Goal: Task Accomplishment & Management: Manage account settings

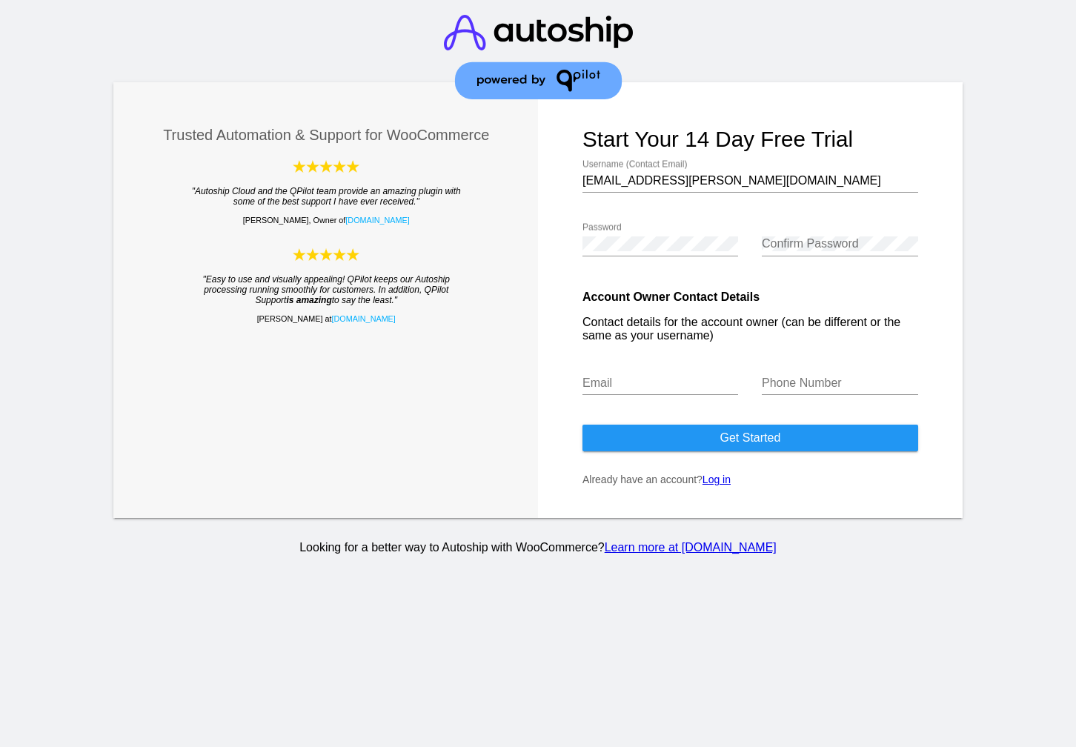
click at [723, 486] on link "Log in" at bounding box center [717, 480] width 28 height 12
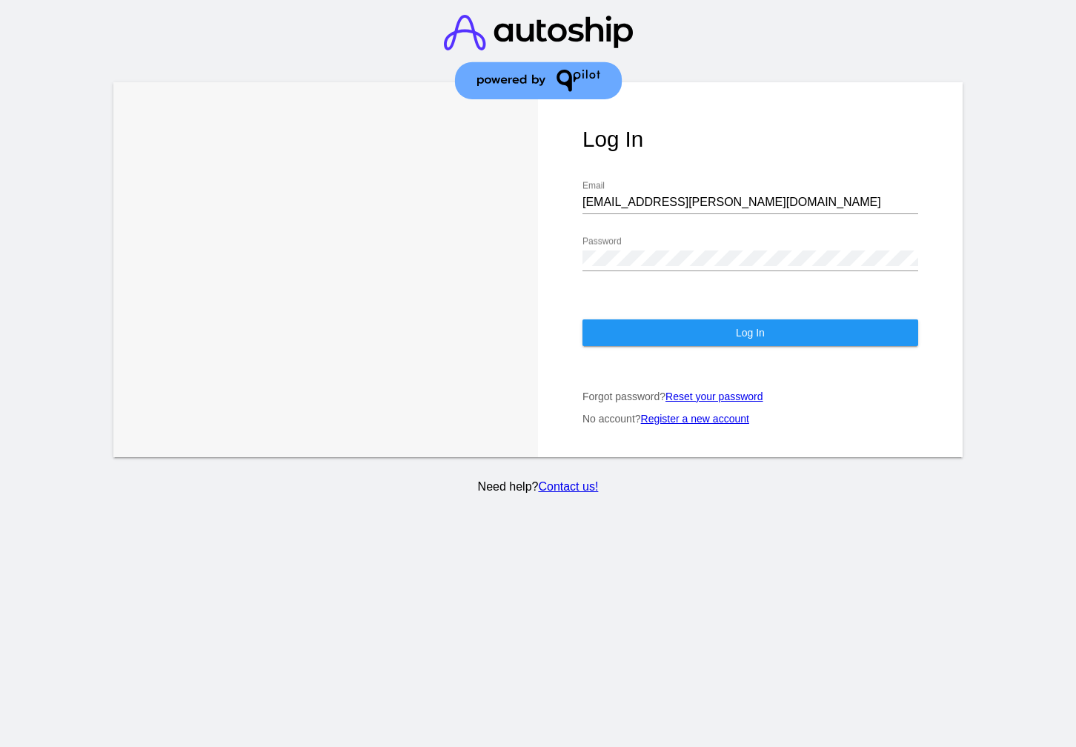
click at [701, 327] on button "Log In" at bounding box center [751, 333] width 336 height 27
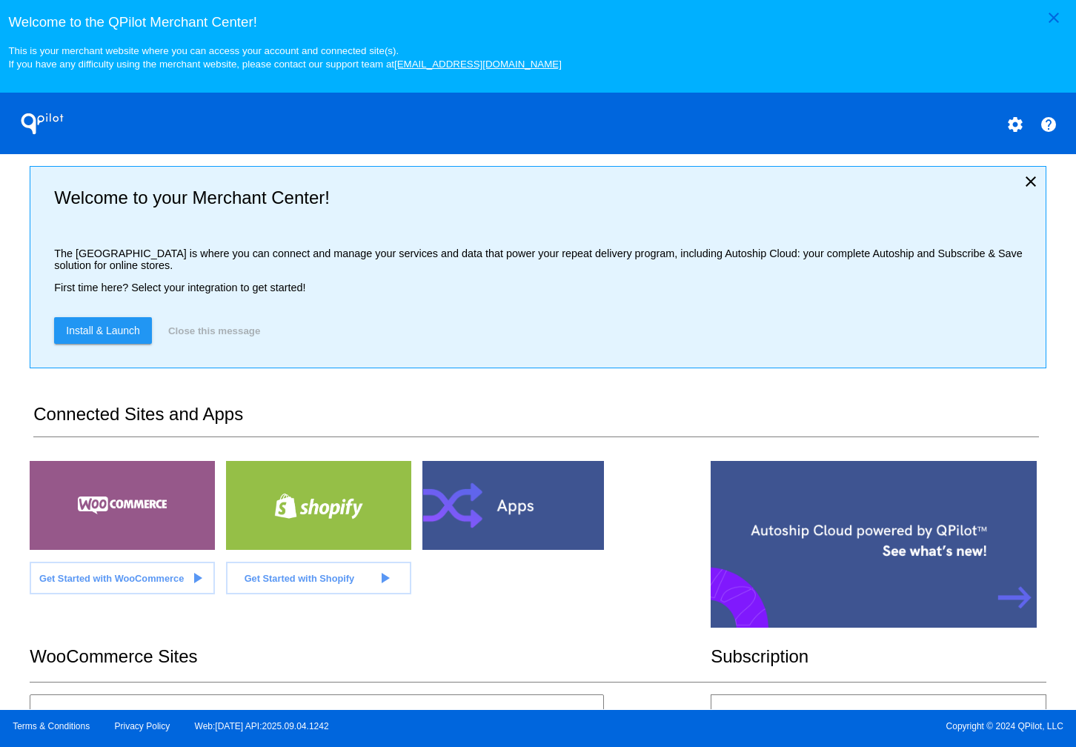
scroll to position [265, 0]
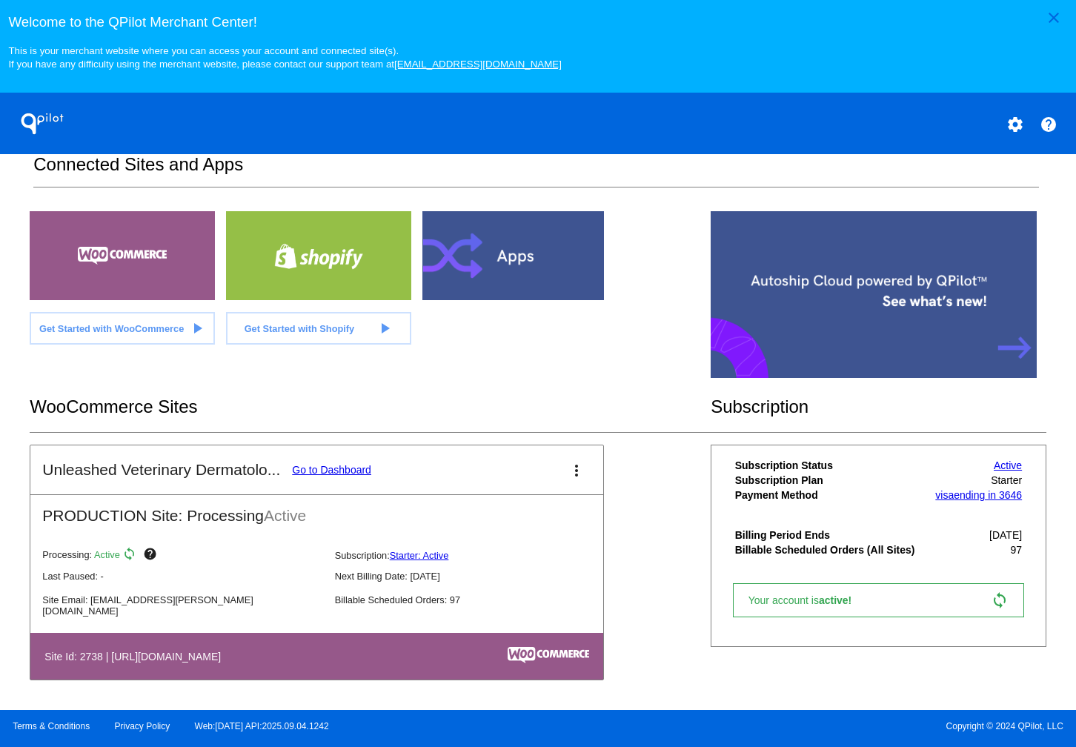
click at [351, 472] on link "Go to Dashboard" at bounding box center [331, 470] width 79 height 12
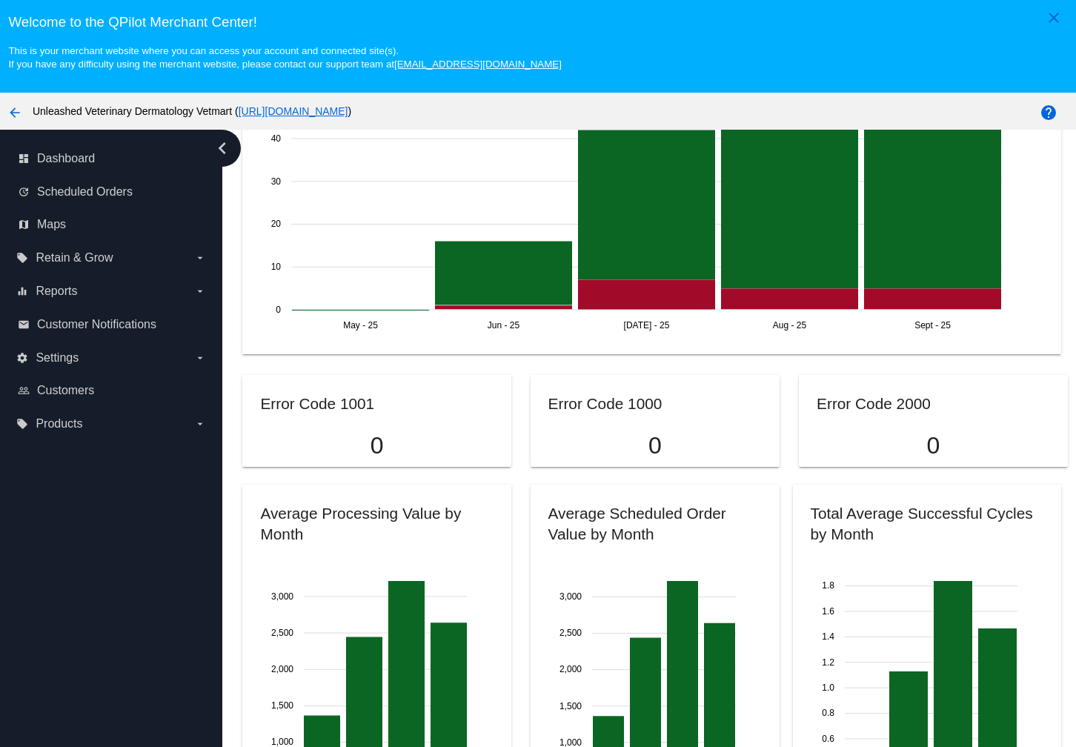
scroll to position [474, 0]
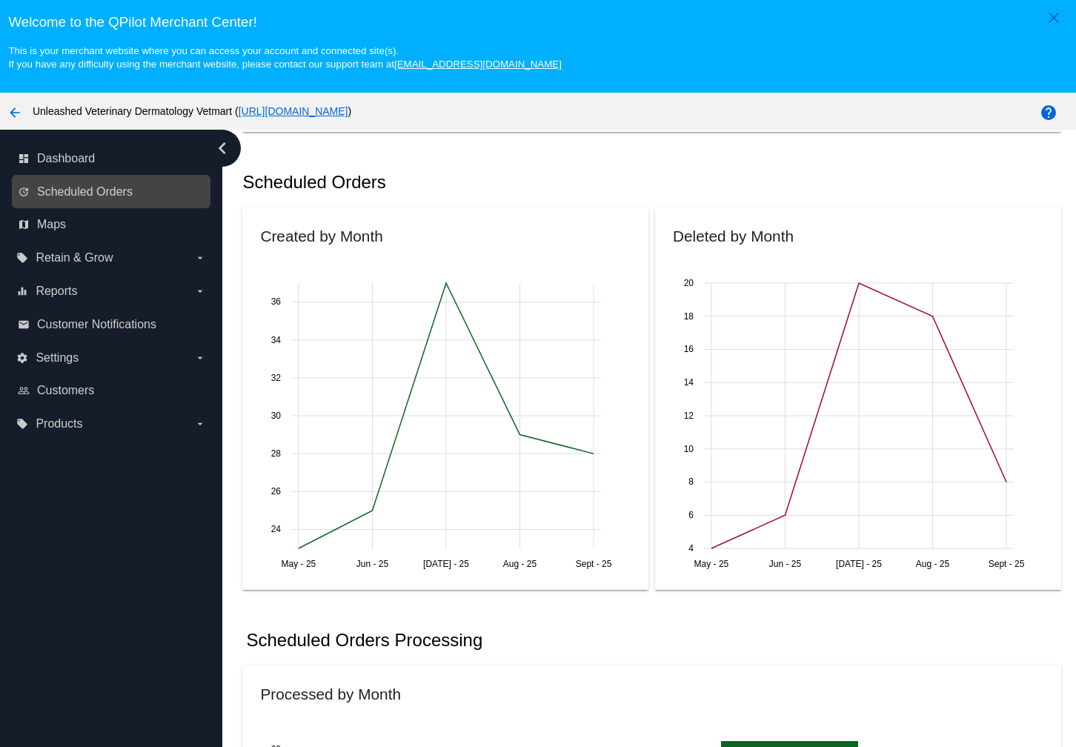
click at [105, 188] on link "update Scheduled Orders" at bounding box center [112, 192] width 188 height 24
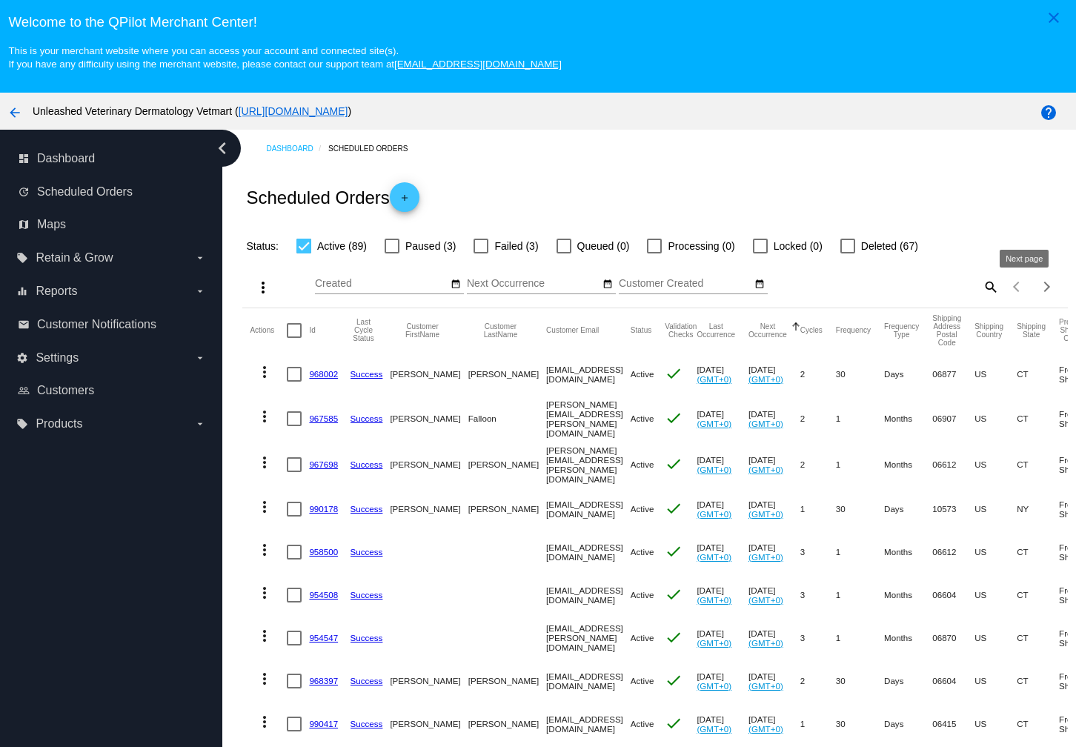
click at [1033, 286] on button "Next page" at bounding box center [1048, 287] width 30 height 30
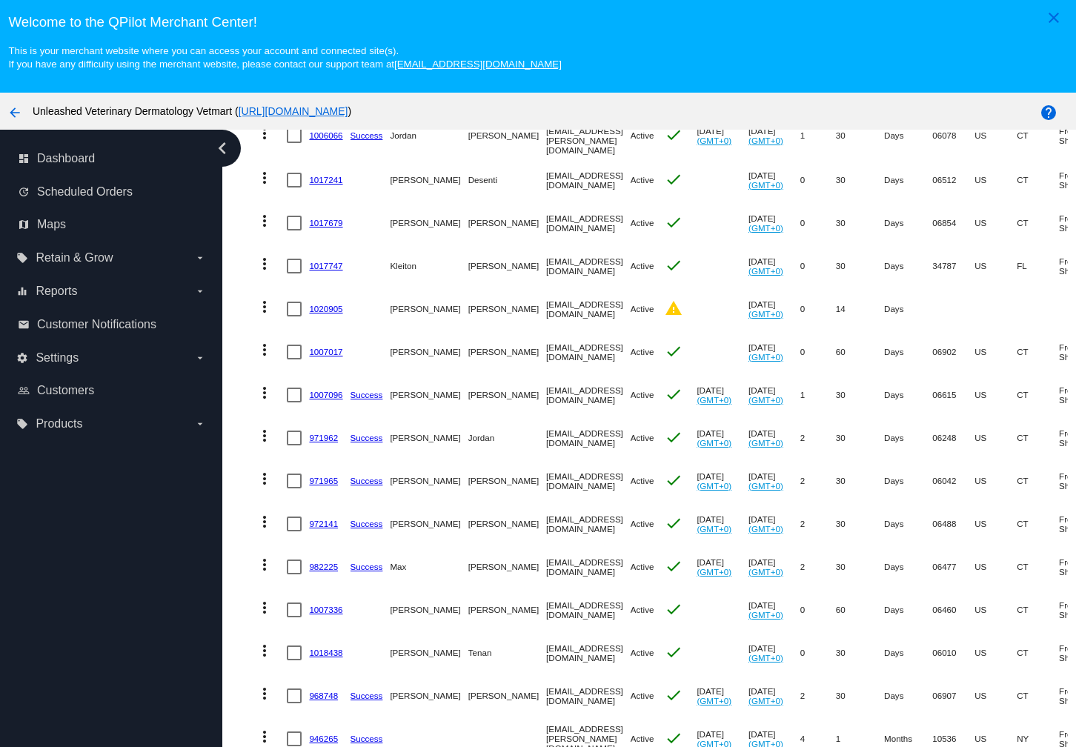
scroll to position [390, 0]
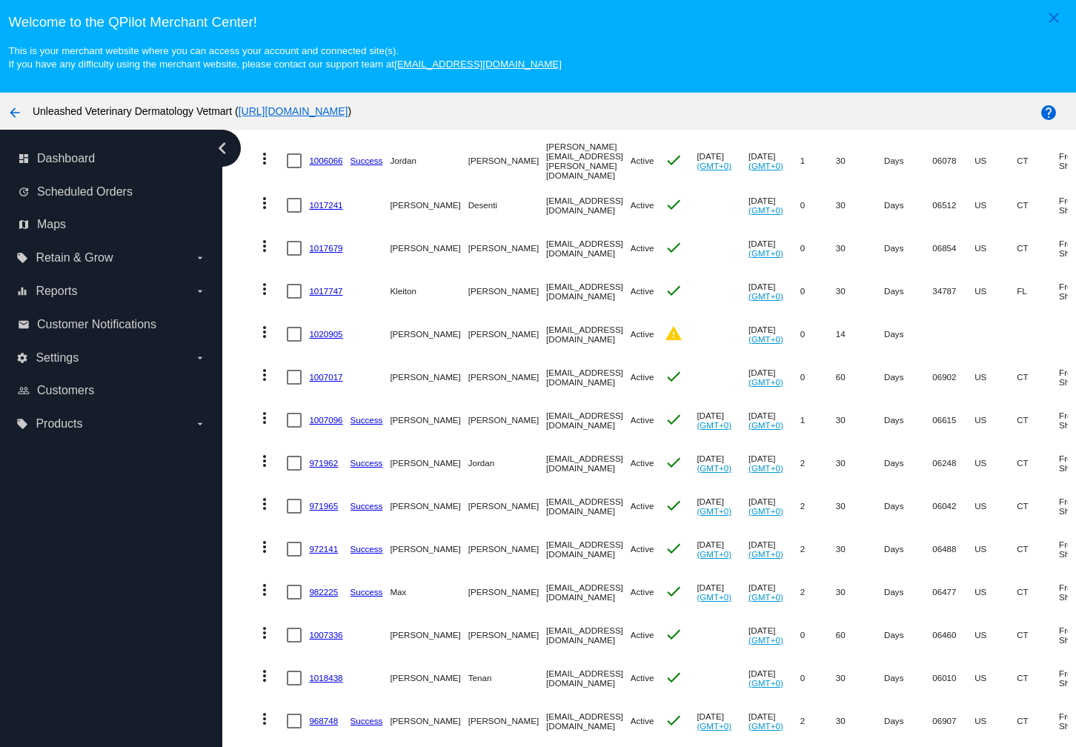
click at [323, 334] on link "1020905" at bounding box center [325, 334] width 33 height 10
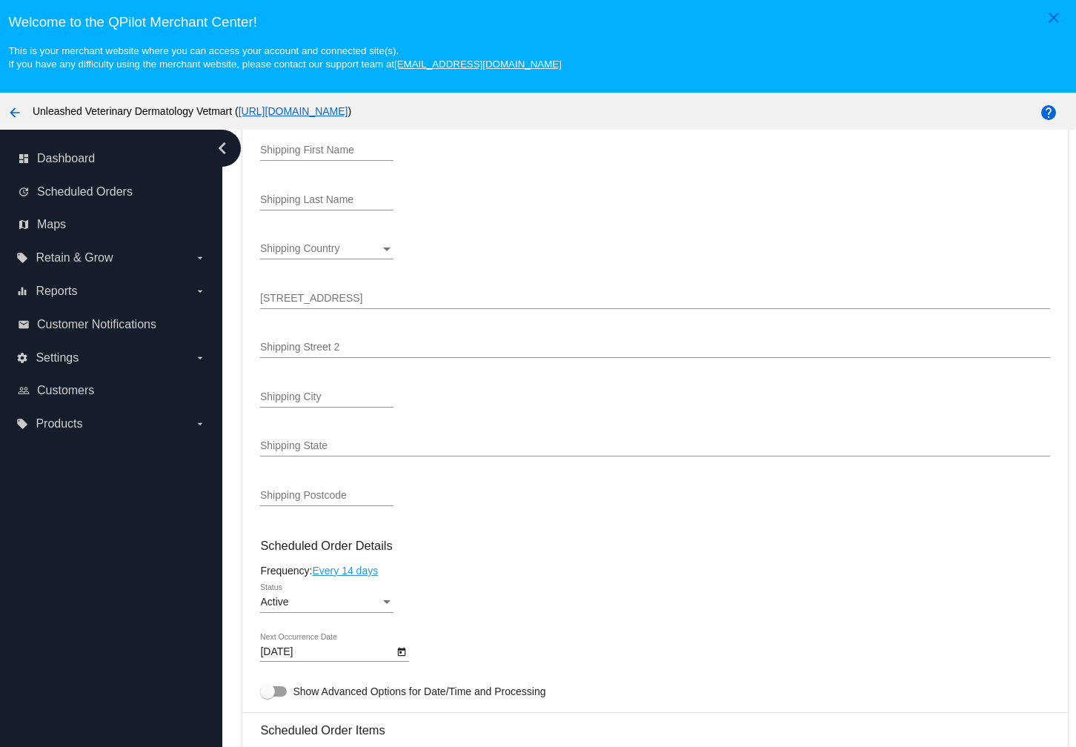
scroll to position [222, 0]
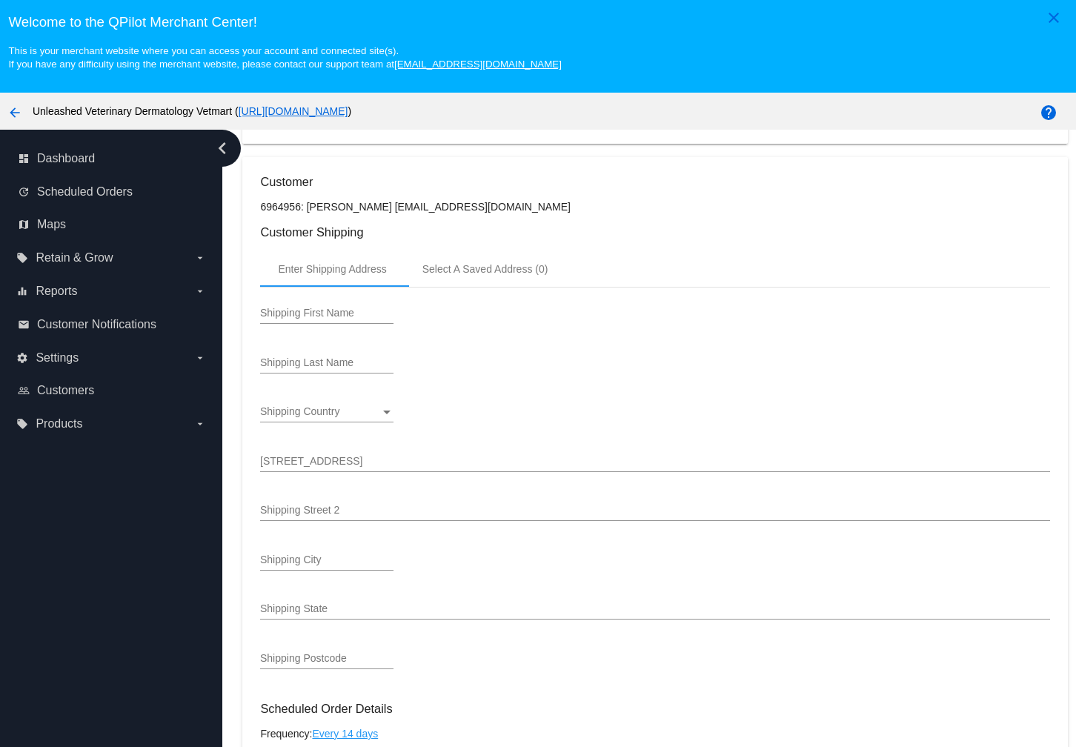
click at [323, 320] on input "Shipping First Name" at bounding box center [326, 314] width 133 height 12
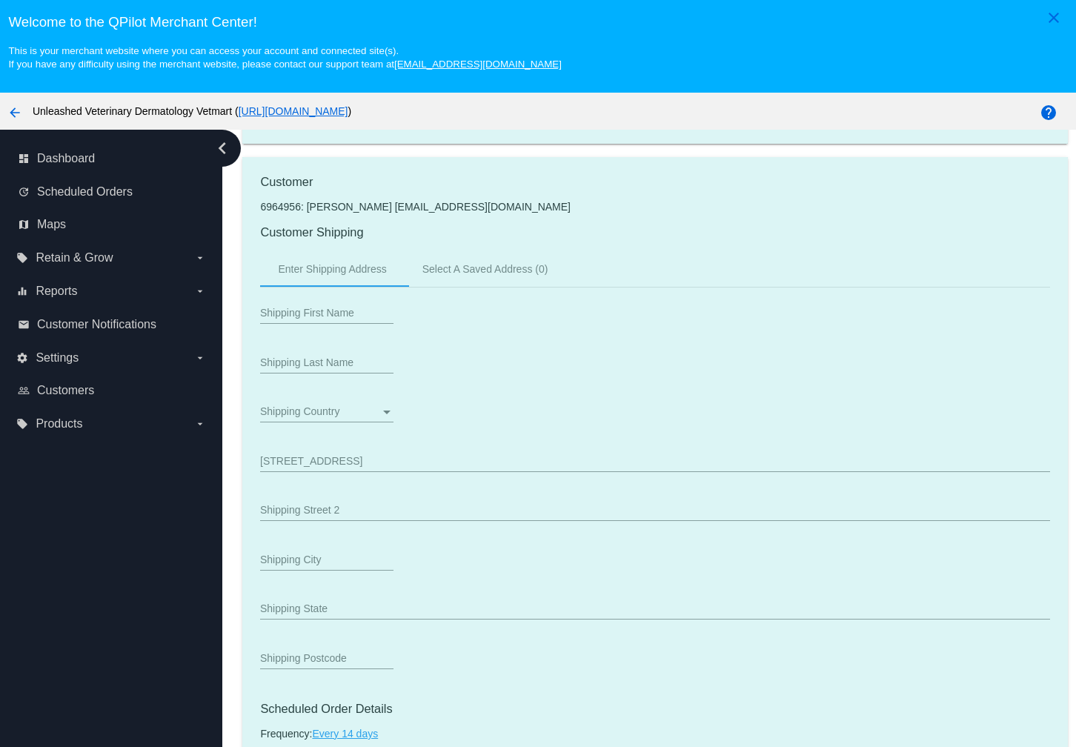
click at [324, 363] on div "Shipping Last Name" at bounding box center [326, 359] width 133 height 29
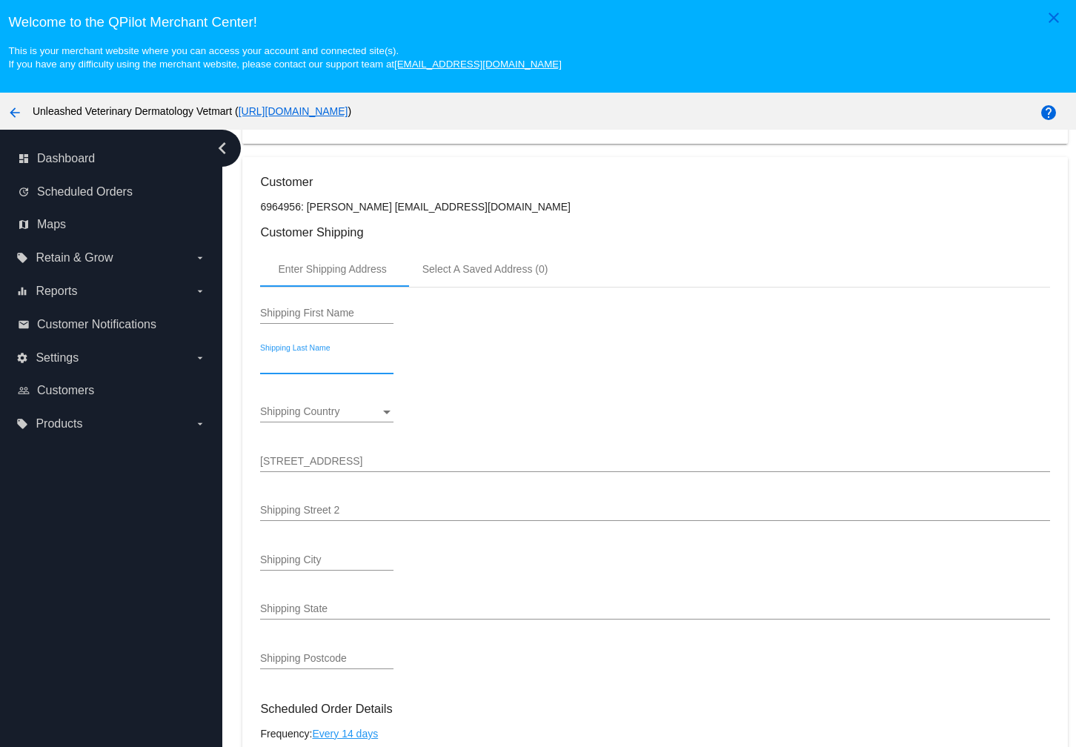
click at [326, 371] on div "Shipping Last Name" at bounding box center [326, 359] width 133 height 29
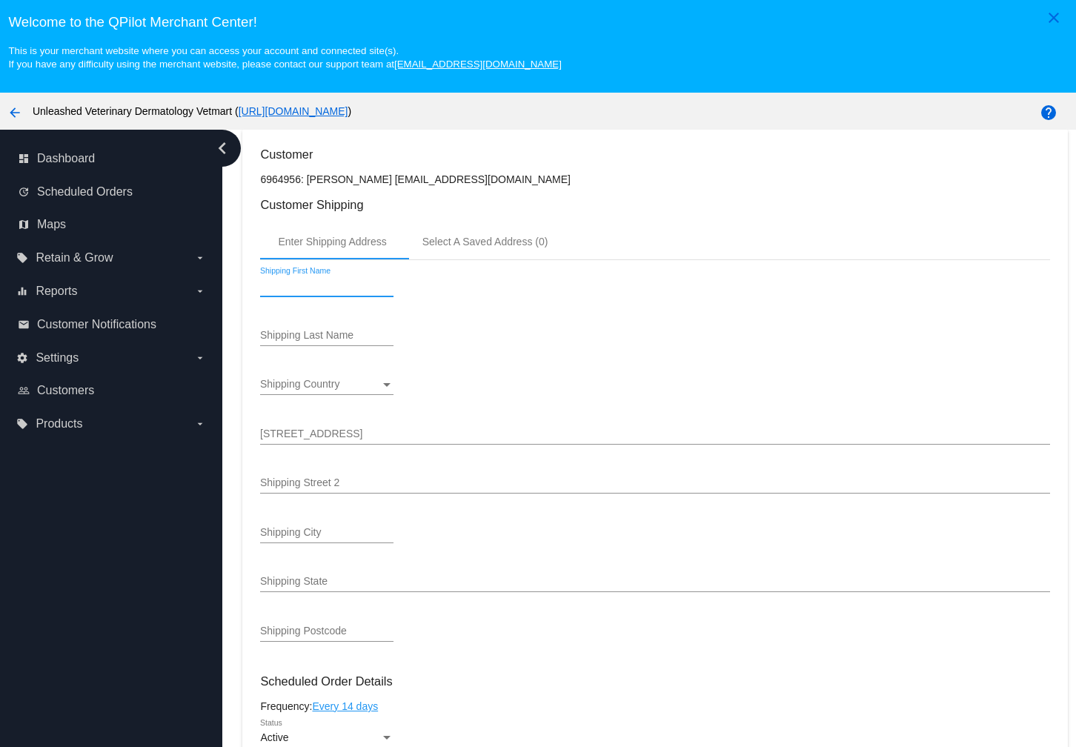
scroll to position [237, 0]
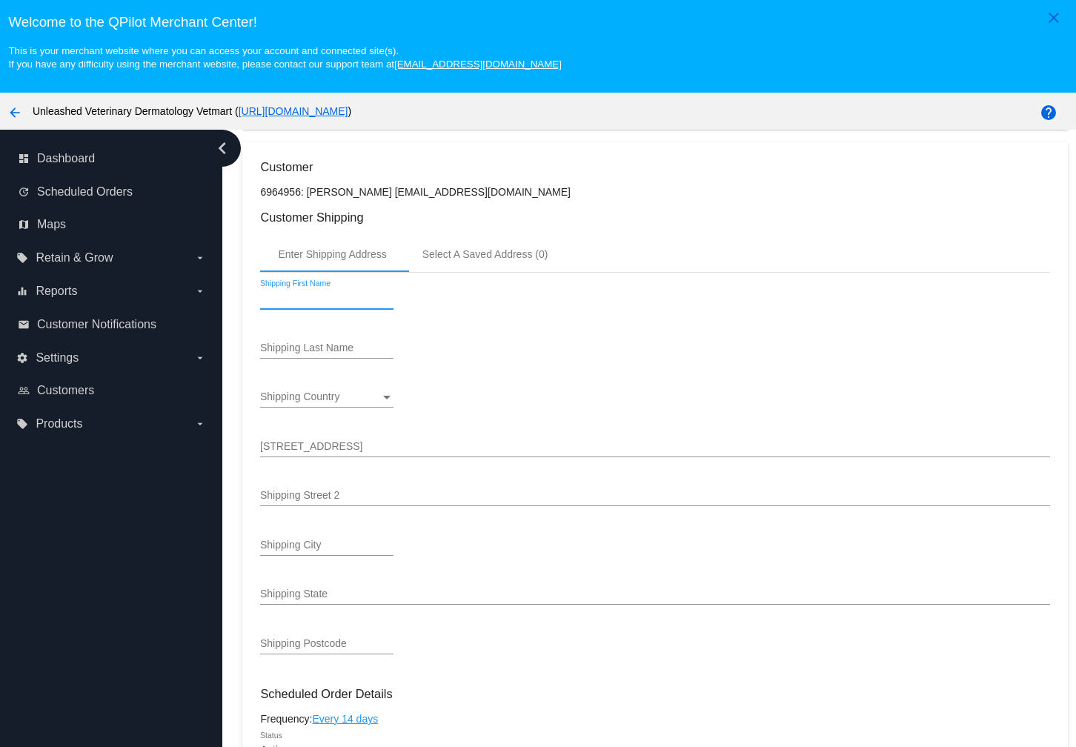
drag, startPoint x: 486, startPoint y: 205, endPoint x: 466, endPoint y: 205, distance: 20.8
click at [383, 198] on p "6964956: [PERSON_NAME] [EMAIL_ADDRESS][DOMAIN_NAME]" at bounding box center [655, 192] width 790 height 12
drag, startPoint x: 383, startPoint y: 204, endPoint x: 483, endPoint y: 208, distance: 100.9
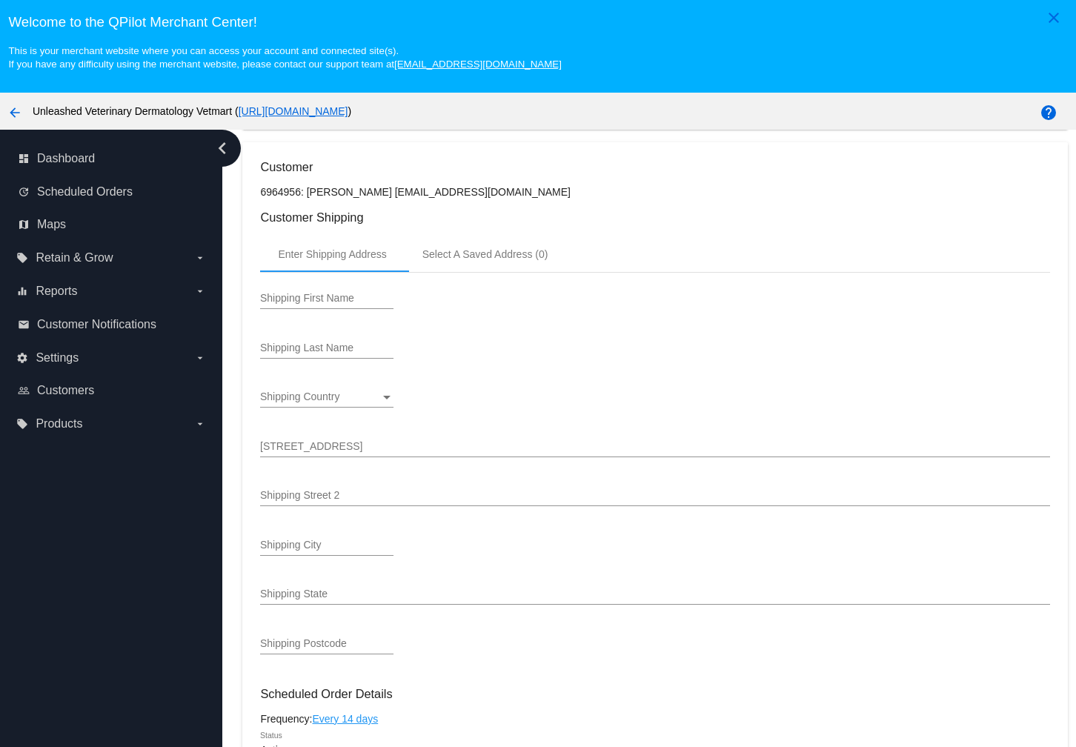
click at [483, 198] on p "6964956: [PERSON_NAME] [EMAIL_ADDRESS][DOMAIN_NAME]" at bounding box center [655, 192] width 790 height 12
copy p "[EMAIL_ADDRESS][DOMAIN_NAME]"
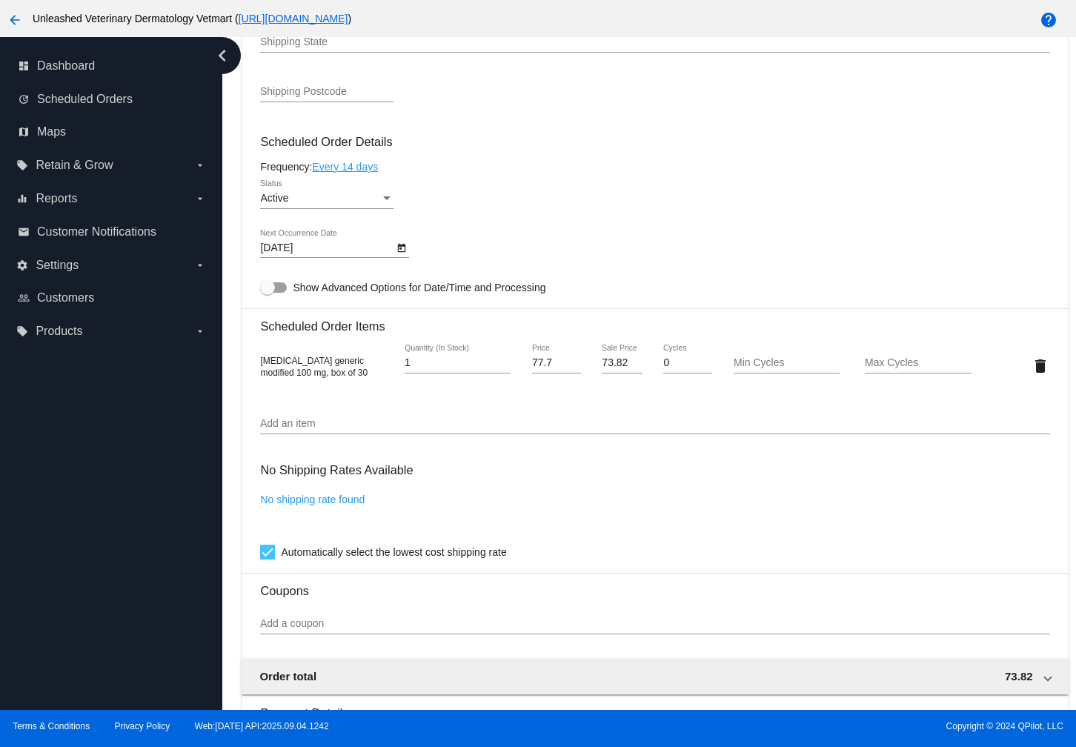
scroll to position [0, 0]
